Goal: Go to known website: Go to known website

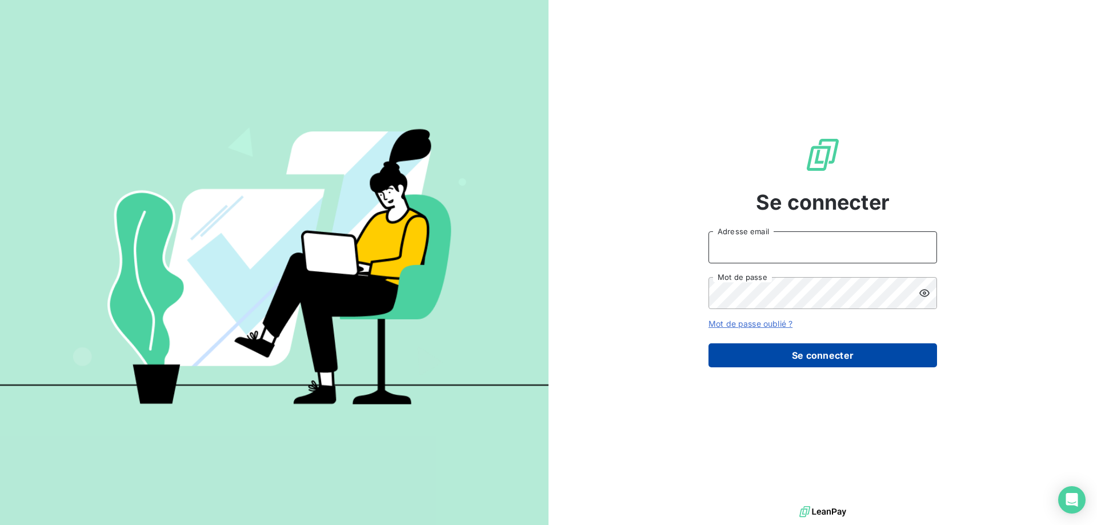
type input "[EMAIL_ADDRESS][DOMAIN_NAME]"
click at [812, 358] on button "Se connecter" at bounding box center [823, 356] width 229 height 24
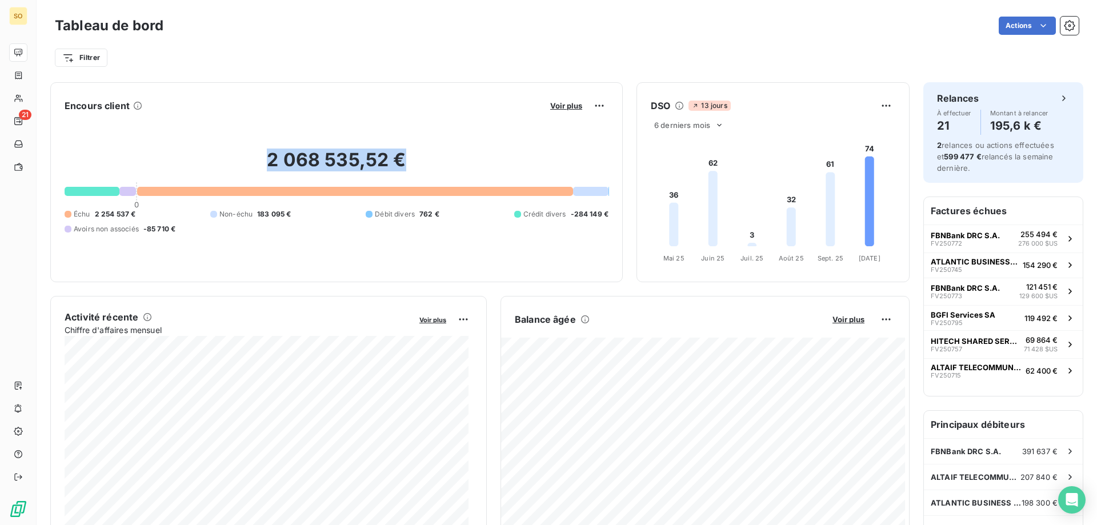
drag, startPoint x: 265, startPoint y: 157, endPoint x: 441, endPoint y: 163, distance: 176.2
click at [441, 163] on h2 "2 068 535,52 €" at bounding box center [337, 166] width 544 height 34
